Goal: Task Accomplishment & Management: Manage account settings

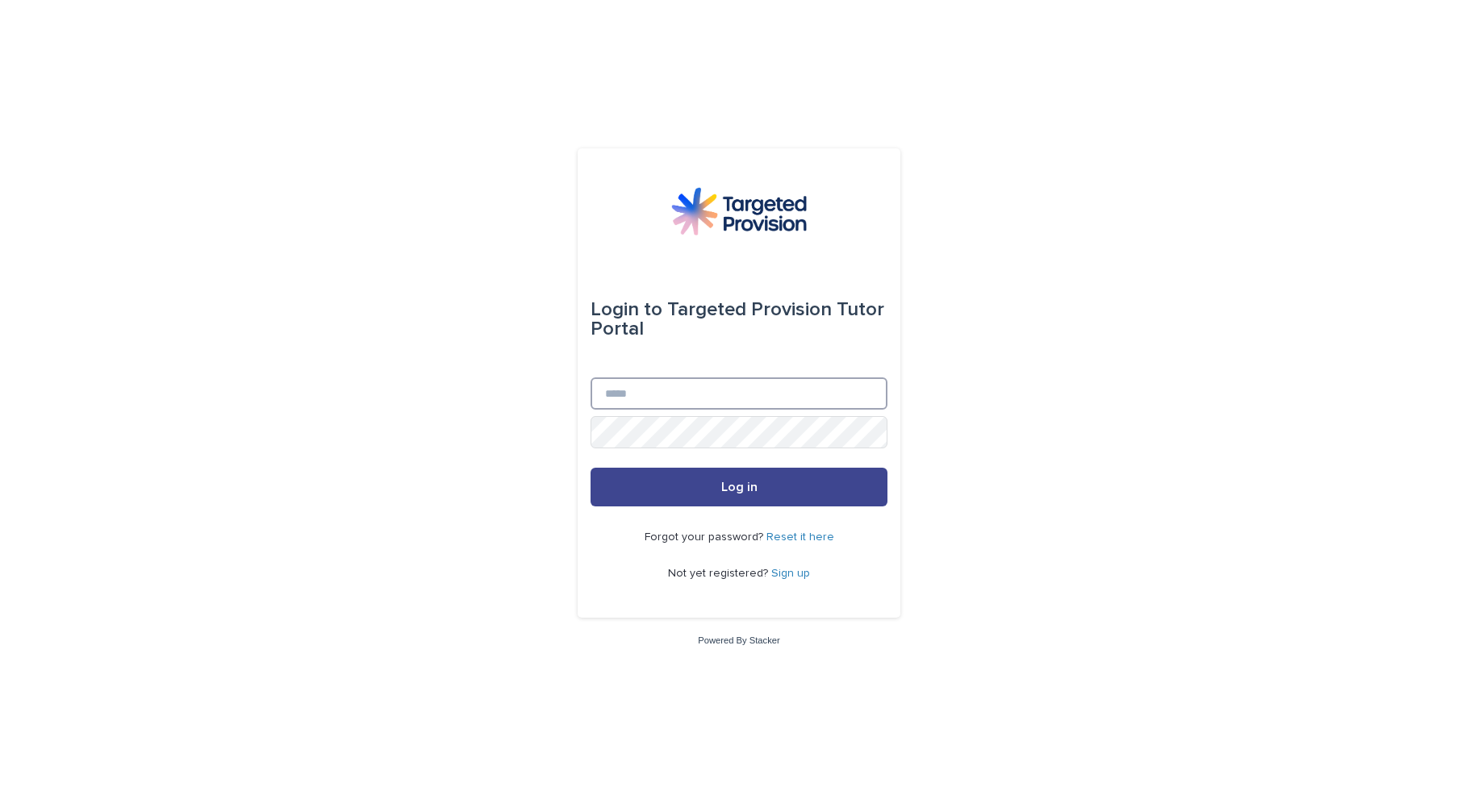
type input "**********"
click at [711, 491] on button "Log in" at bounding box center [739, 487] width 297 height 38
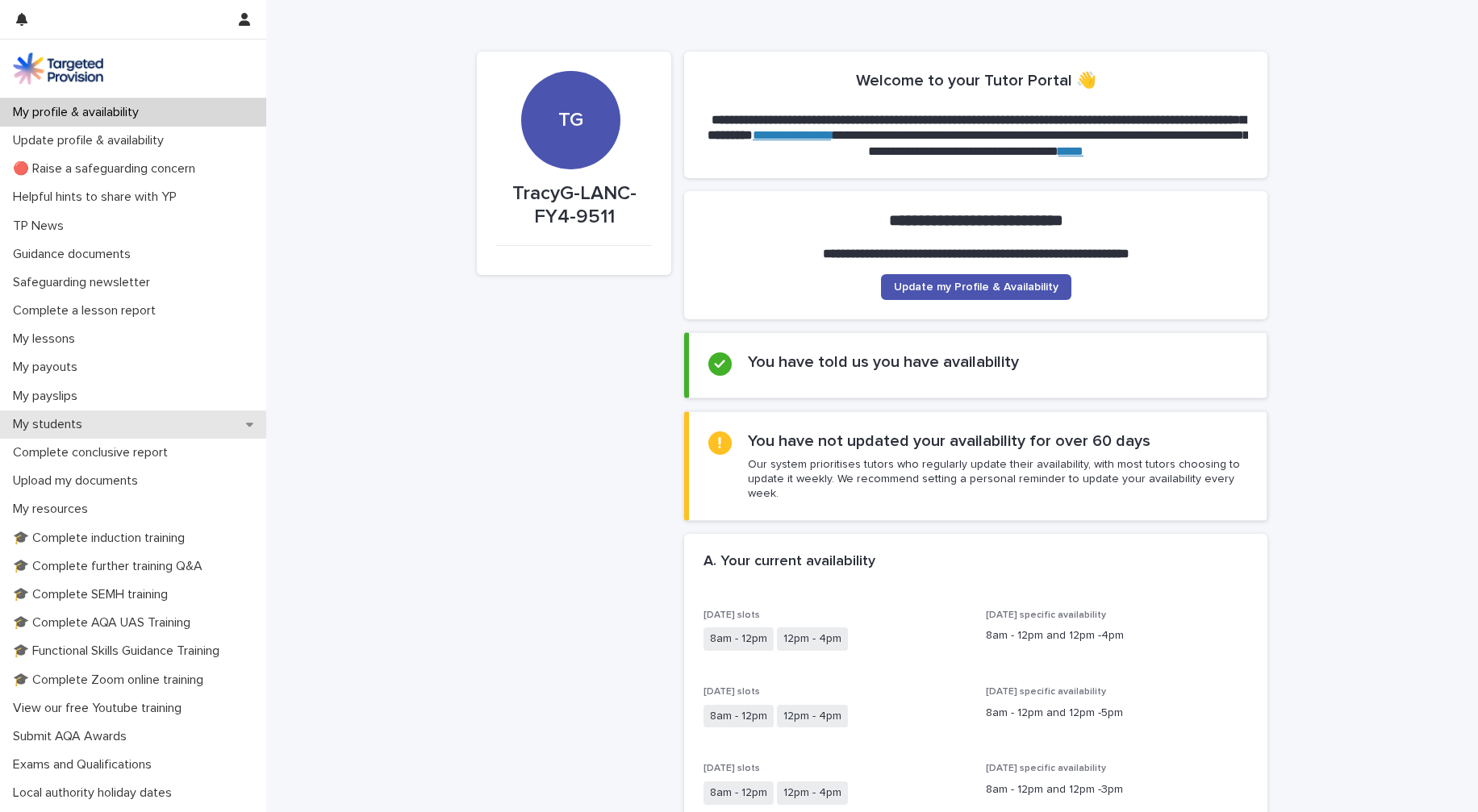
click at [62, 419] on p "My students" at bounding box center [51, 424] width 89 height 15
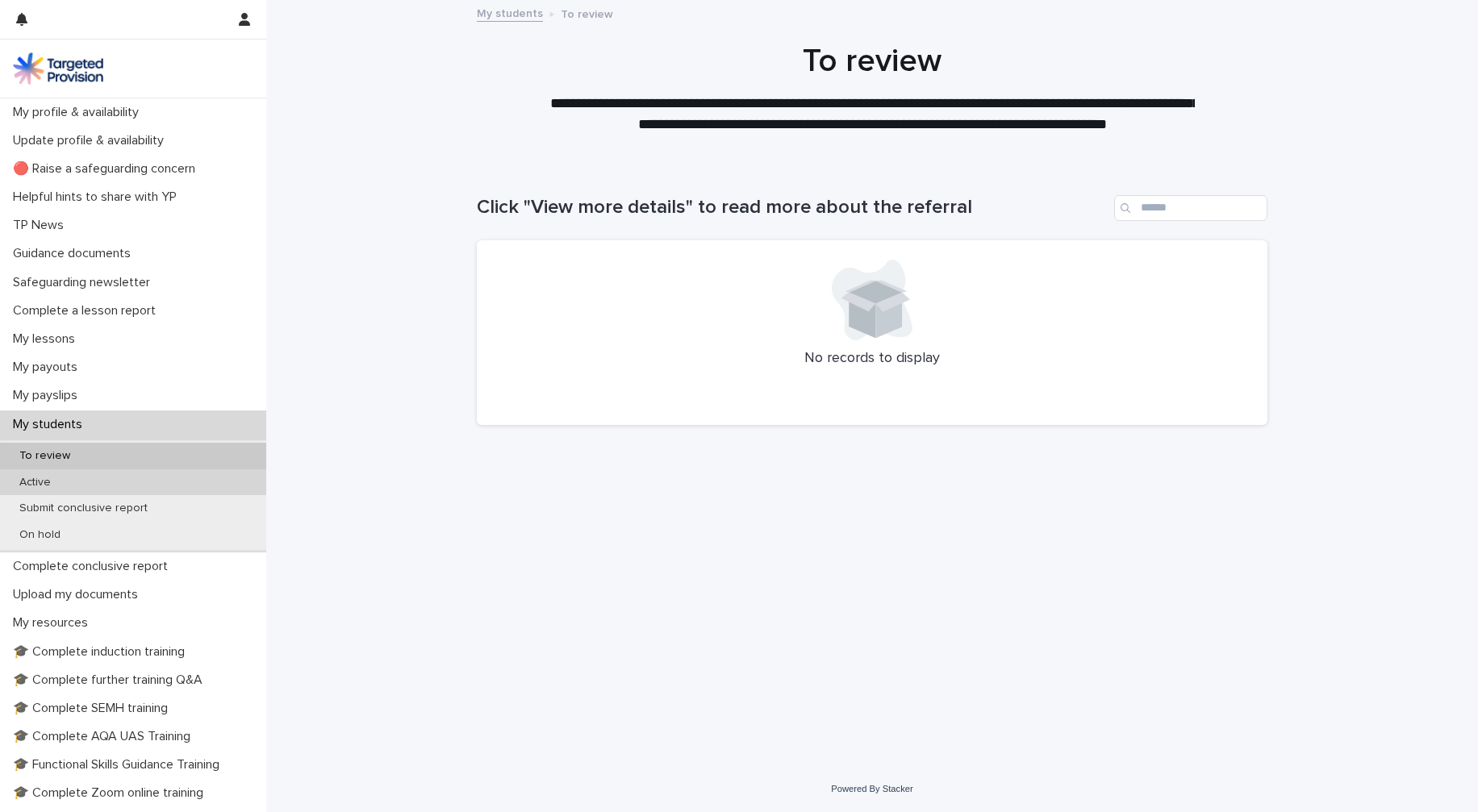
click at [55, 476] on p "Active" at bounding box center [35, 483] width 57 height 14
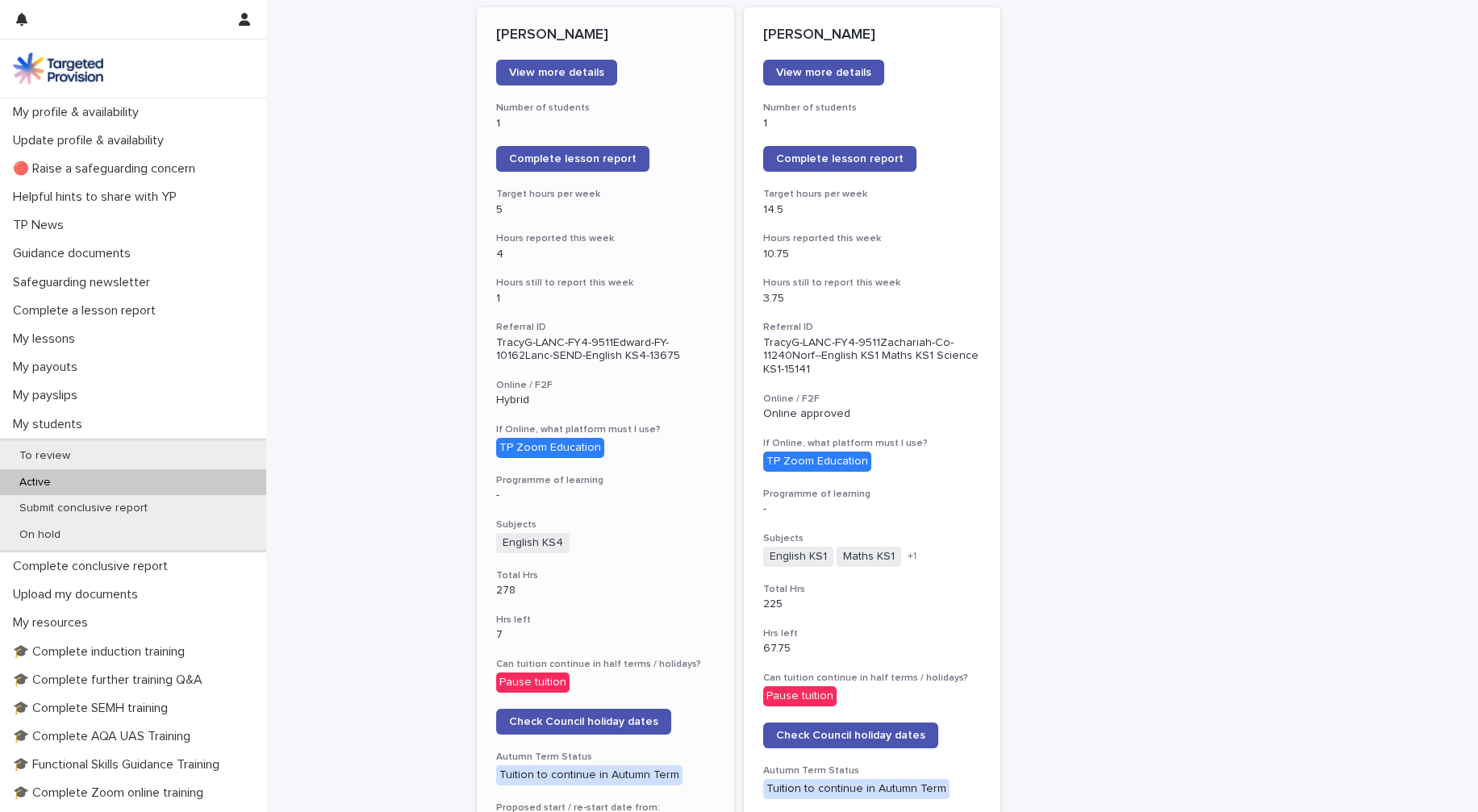
scroll to position [289, 0]
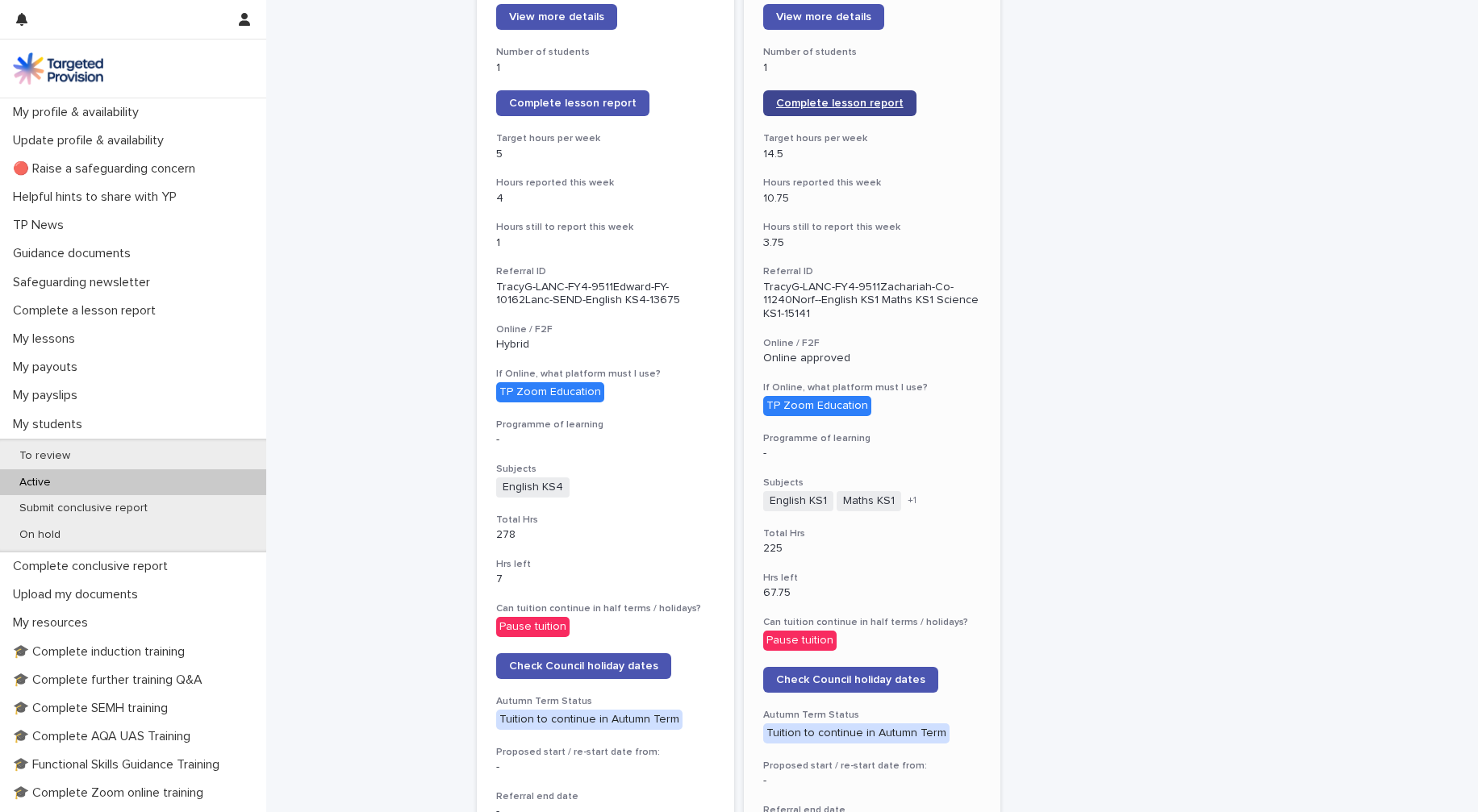
click at [847, 105] on span "Complete lesson report" at bounding box center [840, 104] width 127 height 11
click at [89, 330] on div "My lessons" at bounding box center [133, 339] width 266 height 29
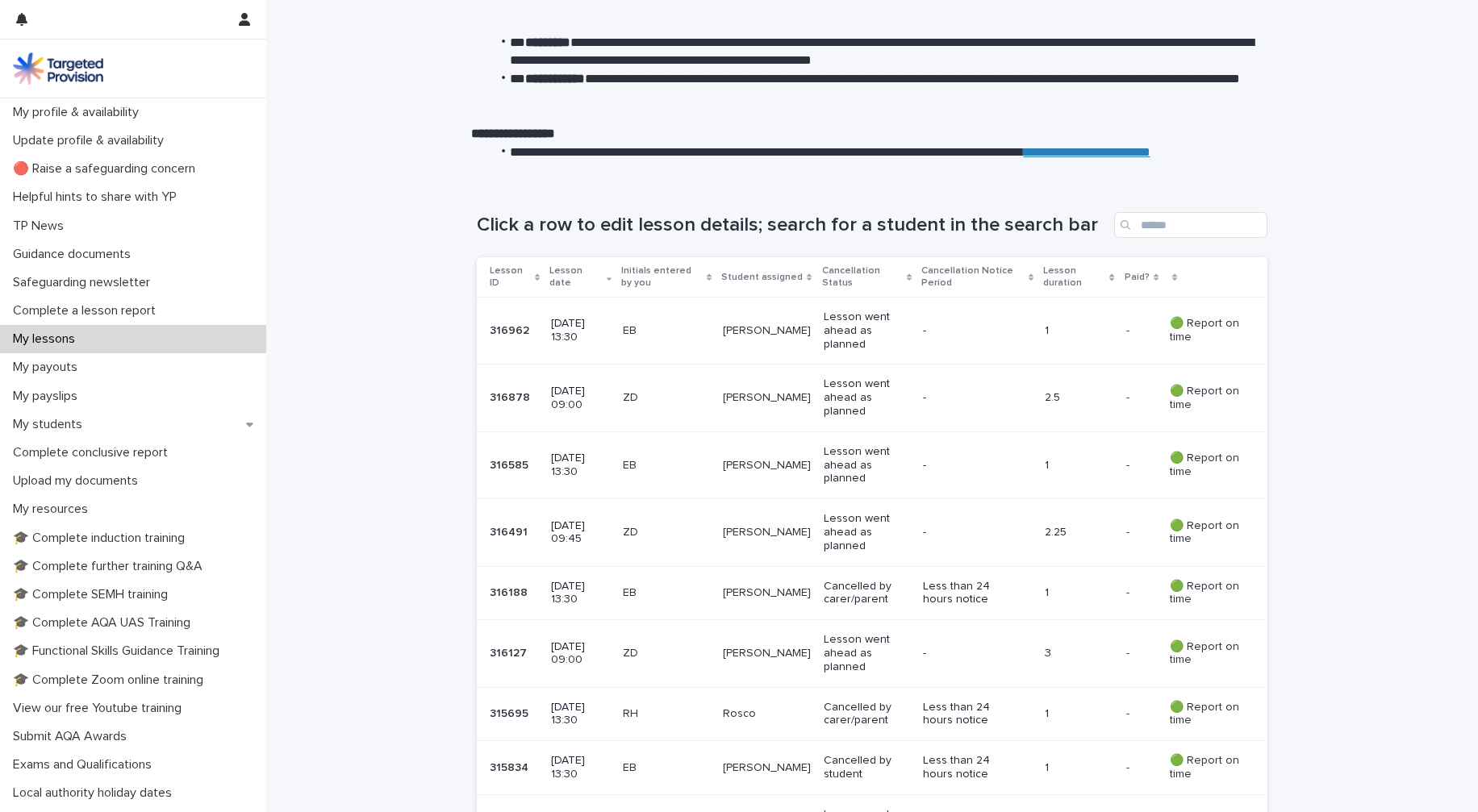
scroll to position [161, 0]
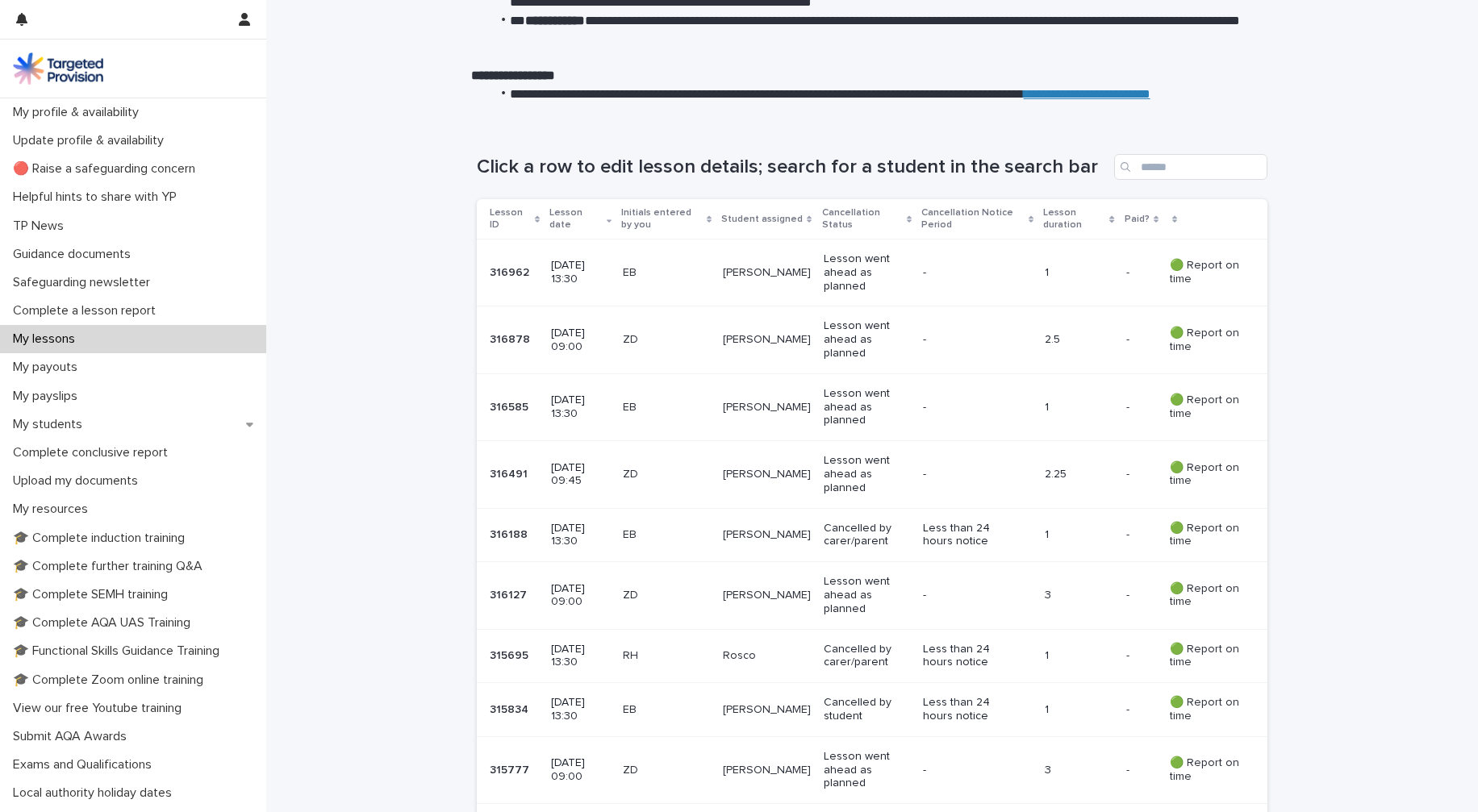
click at [852, 342] on p "Lesson went ahead as planned" at bounding box center [867, 339] width 86 height 40
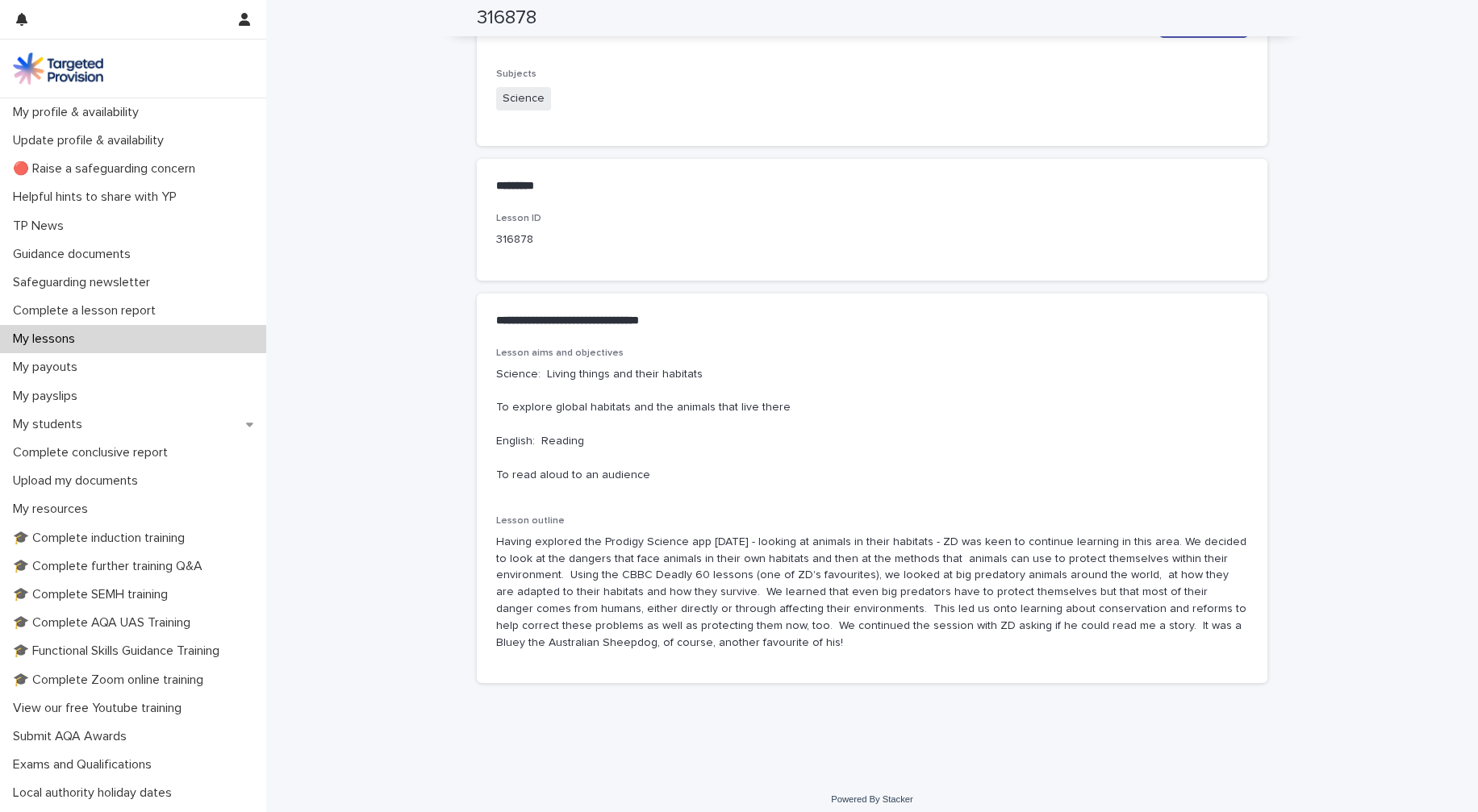
scroll to position [687, 0]
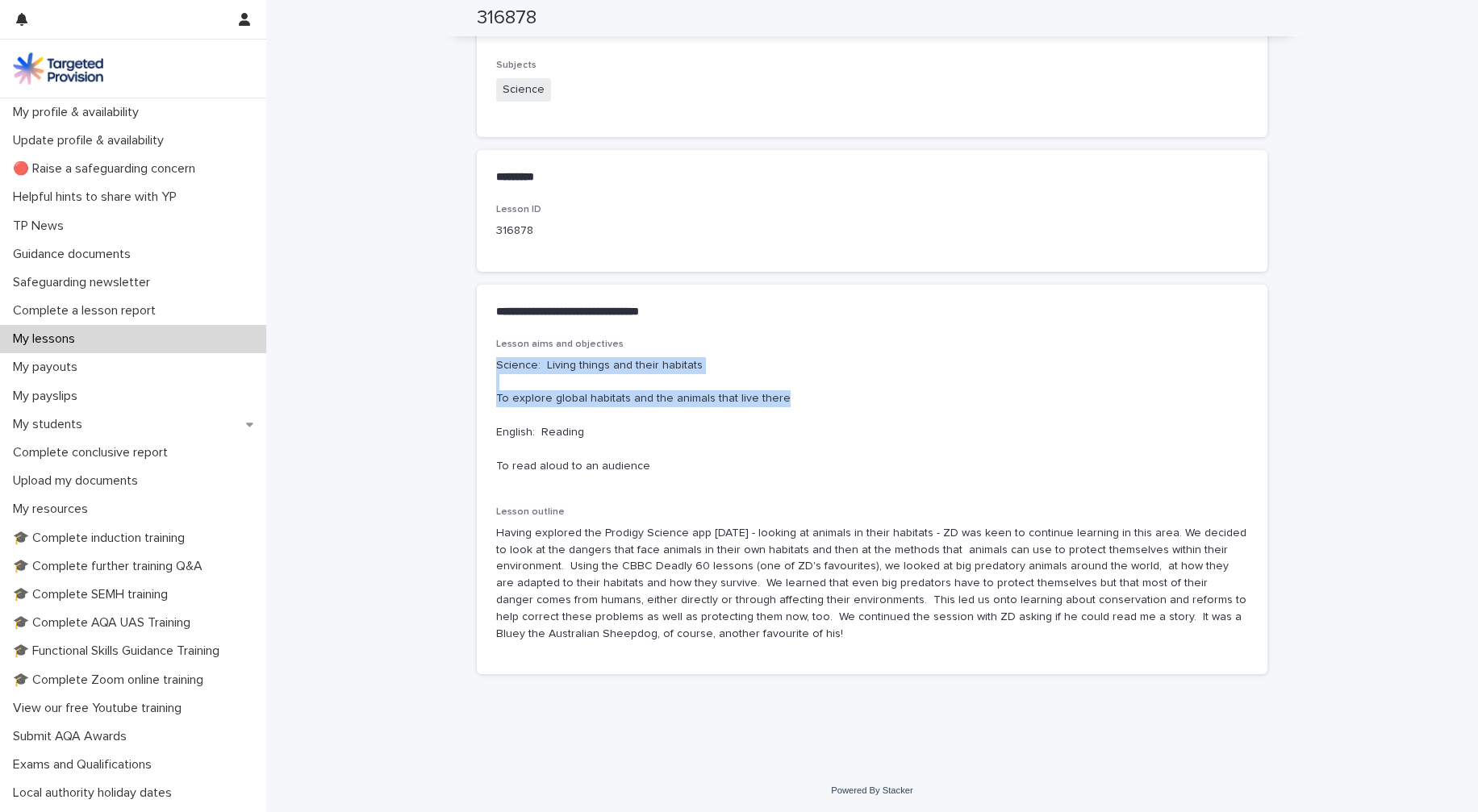
drag, startPoint x: 490, startPoint y: 364, endPoint x: 789, endPoint y: 404, distance: 301.7
click at [789, 404] on p "Science: Living things and their habitats To explore global habitats and the an…" at bounding box center [872, 416] width 752 height 117
copy p "Science: Living things and their habitats To explore global habitats and the an…"
click at [72, 420] on p "My students" at bounding box center [51, 424] width 89 height 15
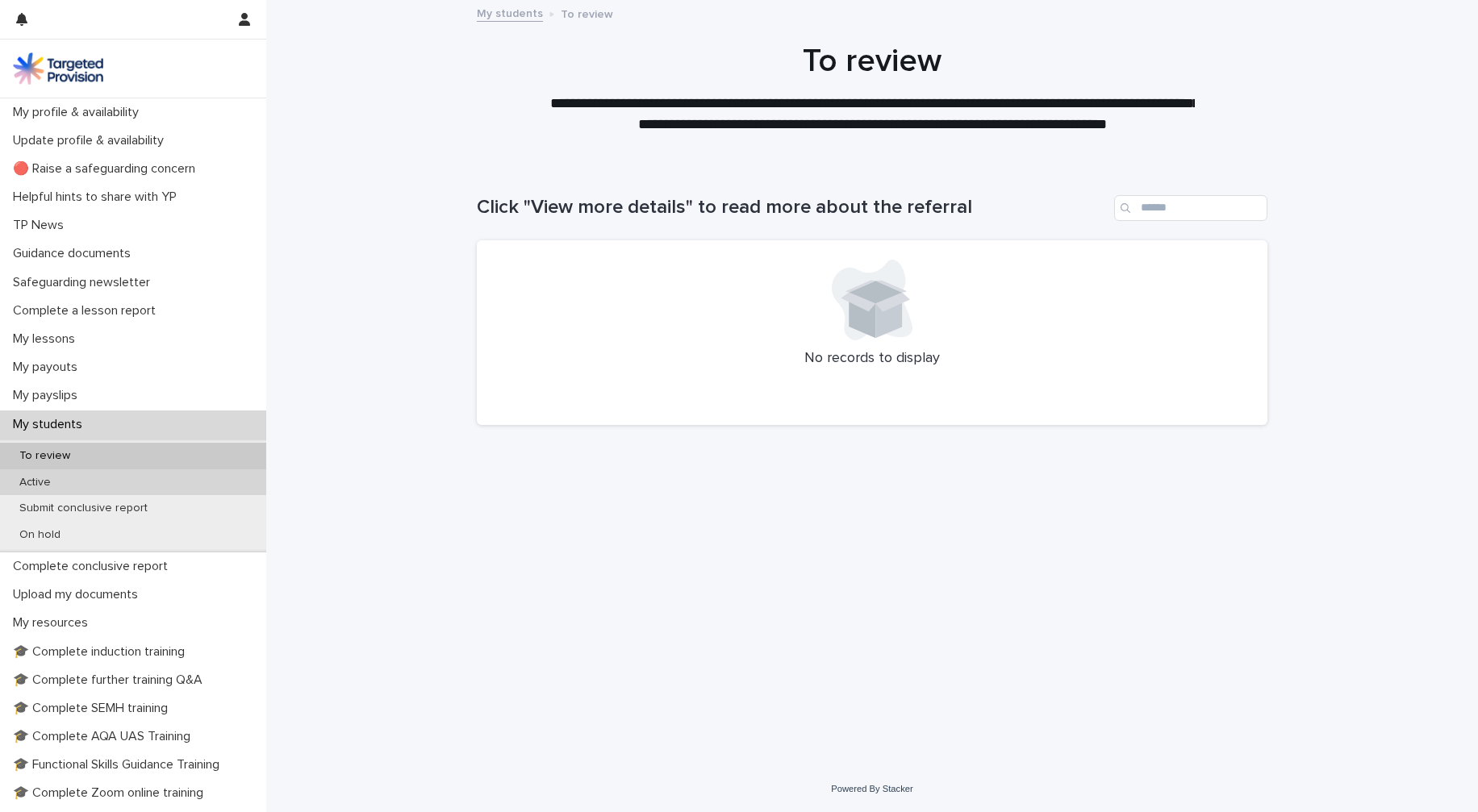
click at [46, 489] on div "Active" at bounding box center [133, 483] width 266 height 27
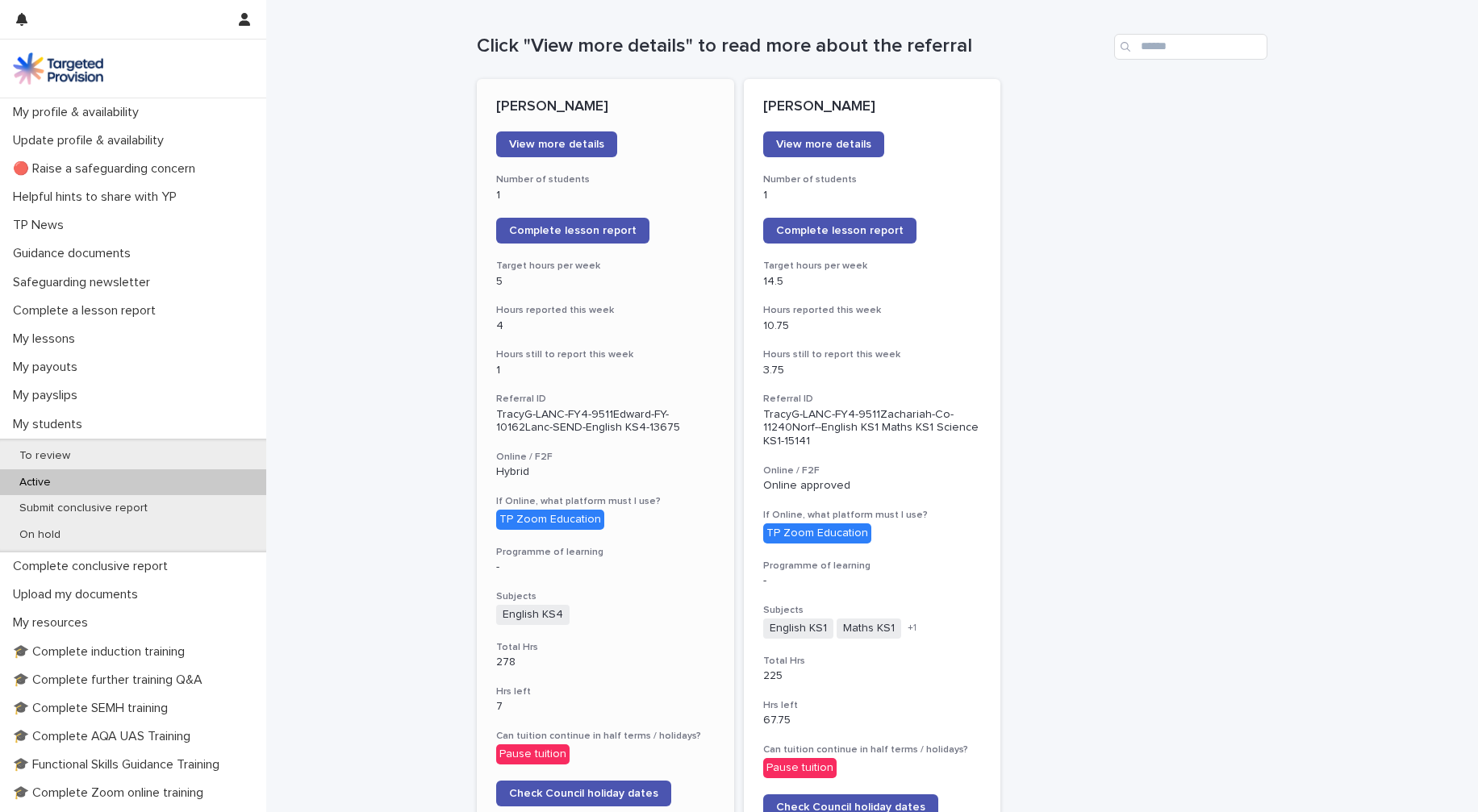
scroll to position [161, 0]
